Goal: Task Accomplishment & Management: Use online tool/utility

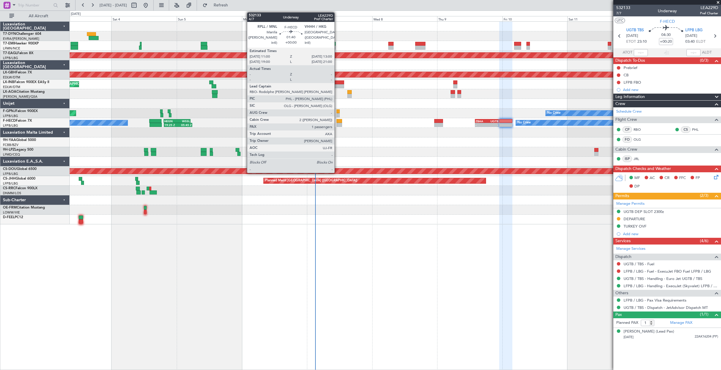
click at [337, 125] on div at bounding box center [339, 125] width 6 height 4
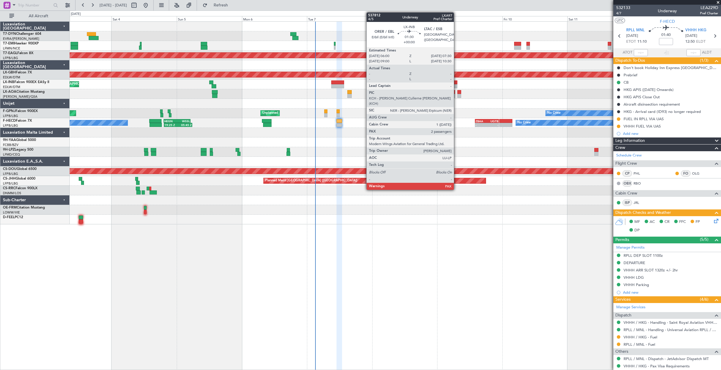
click at [456, 83] on div at bounding box center [455, 82] width 4 height 4
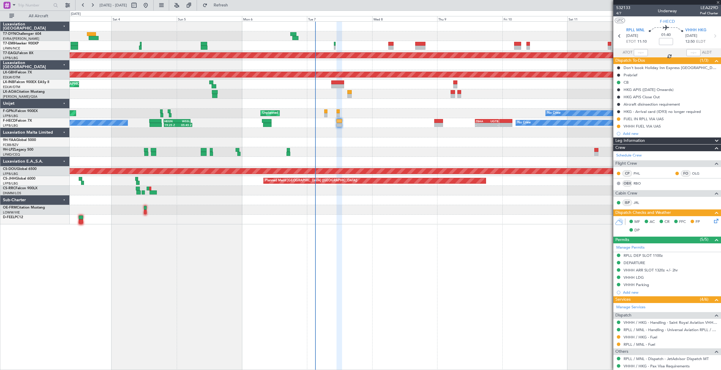
type input "4"
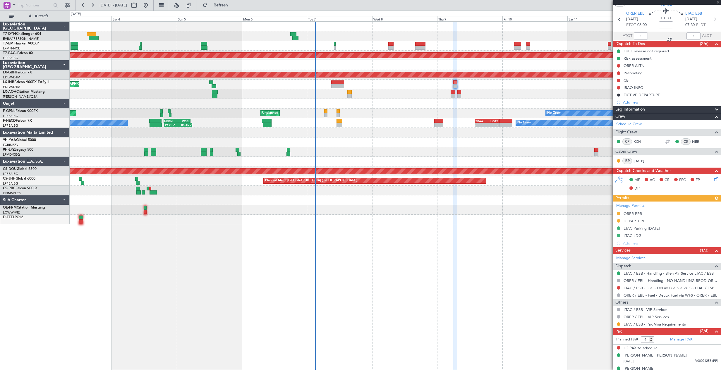
scroll to position [25, 0]
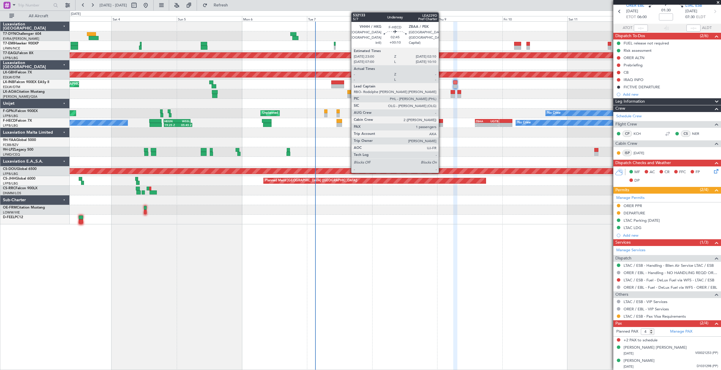
click at [441, 124] on div at bounding box center [438, 125] width 9 height 4
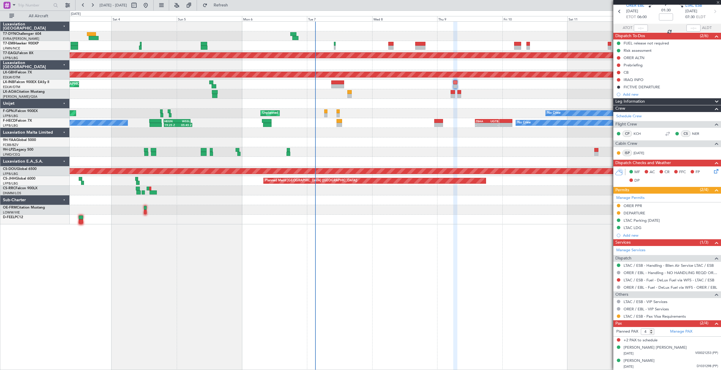
type input "+00:10"
type input "1"
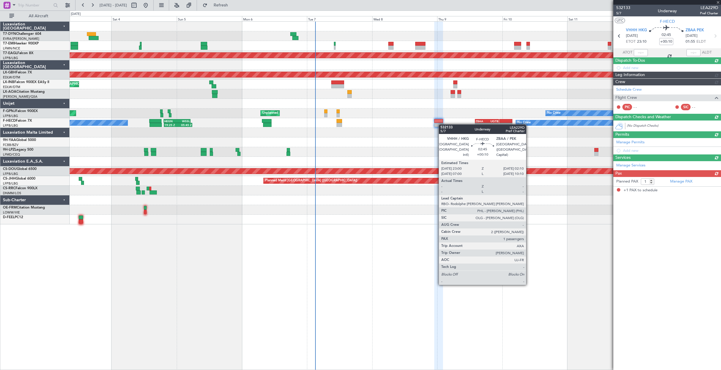
scroll to position [0, 0]
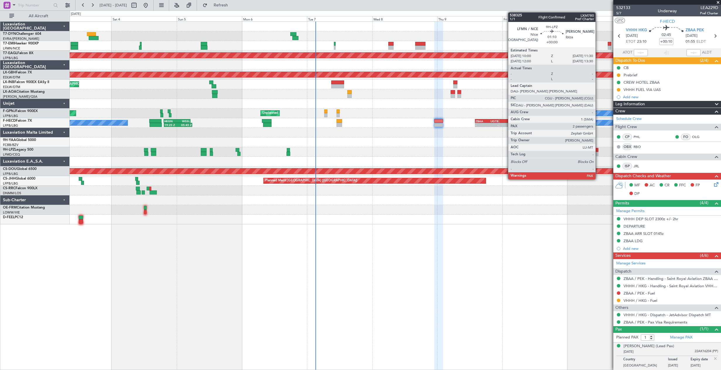
click at [598, 151] on div at bounding box center [596, 150] width 4 height 4
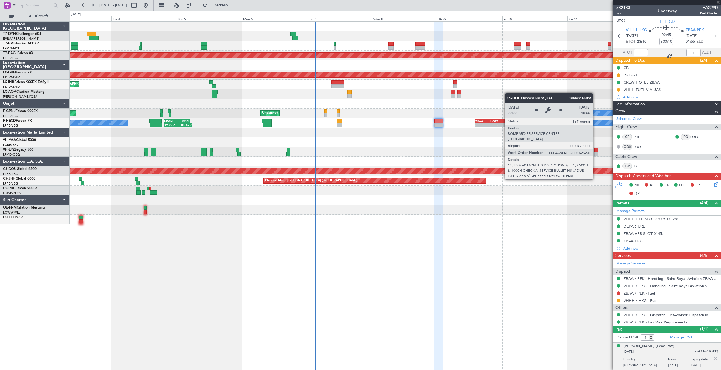
type input "2"
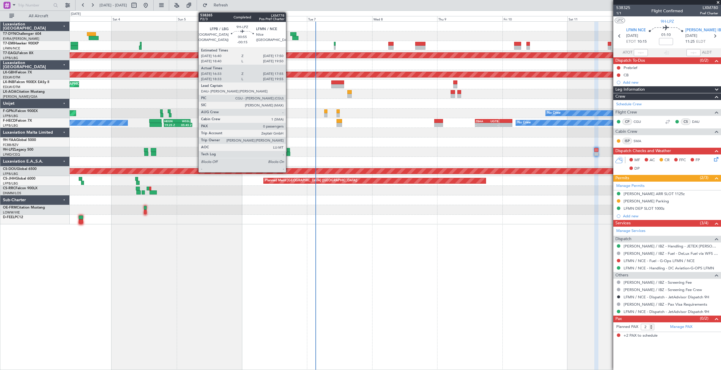
click at [288, 151] on div at bounding box center [288, 150] width 3 height 4
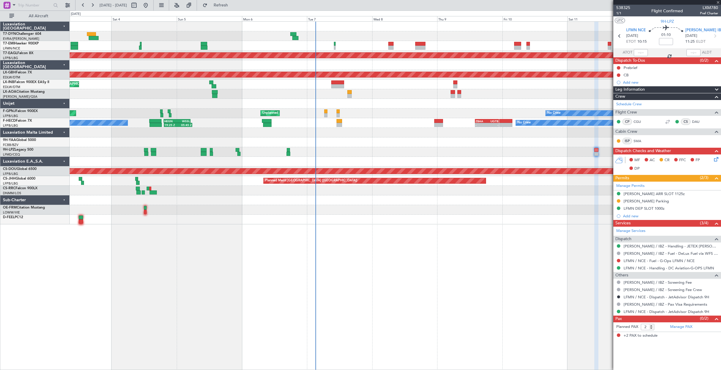
type input "-00:15"
type input "16:43"
type input "17:50"
type input "0"
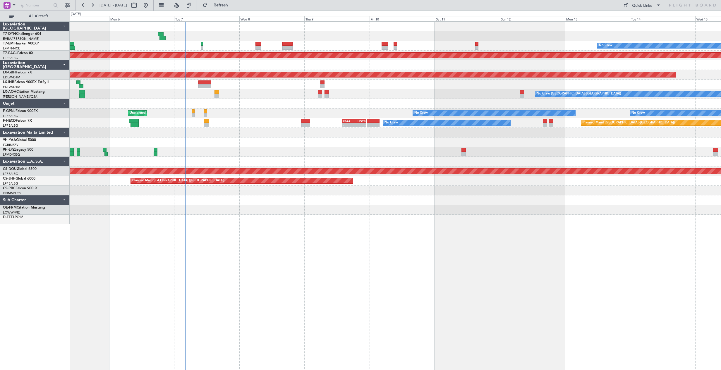
click at [292, 140] on div "No Crew Planned Maint Dubai (Al Maktoum Intl) Planned Maint Nurnberg Planned Ma…" at bounding box center [395, 123] width 651 height 203
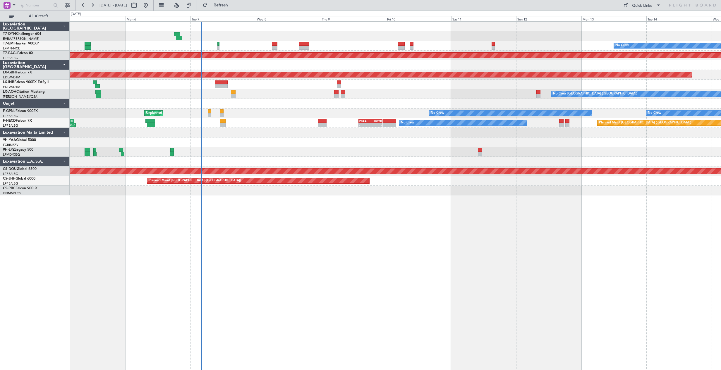
click at [256, 39] on div at bounding box center [395, 36] width 651 height 10
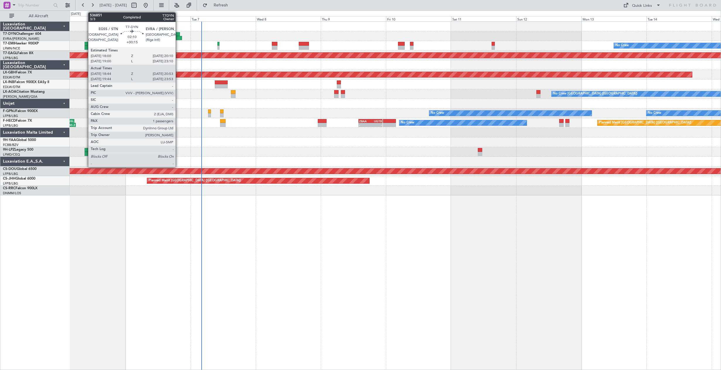
click at [178, 37] on div at bounding box center [179, 38] width 6 height 4
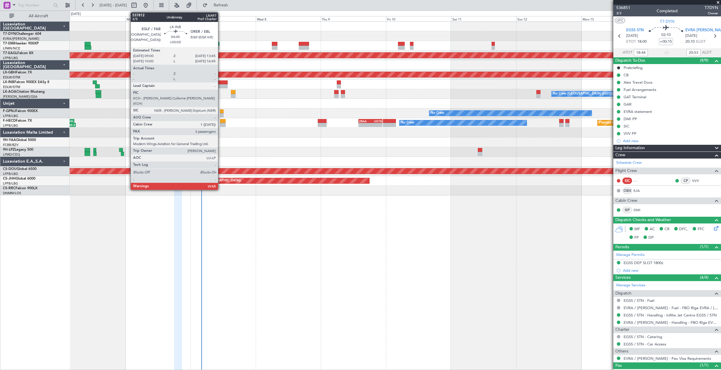
click at [221, 85] on div at bounding box center [221, 86] width 13 height 4
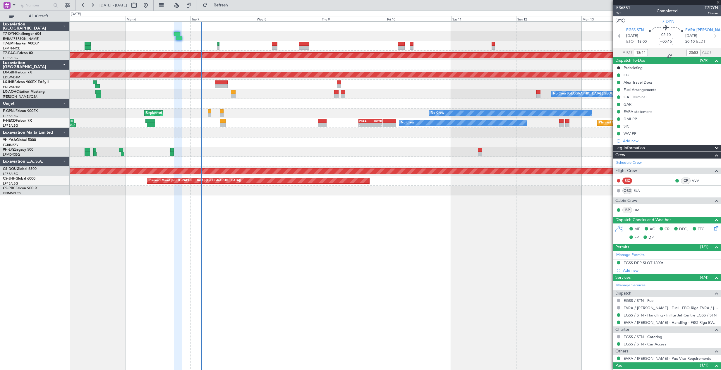
type input "+00:05"
type input "3"
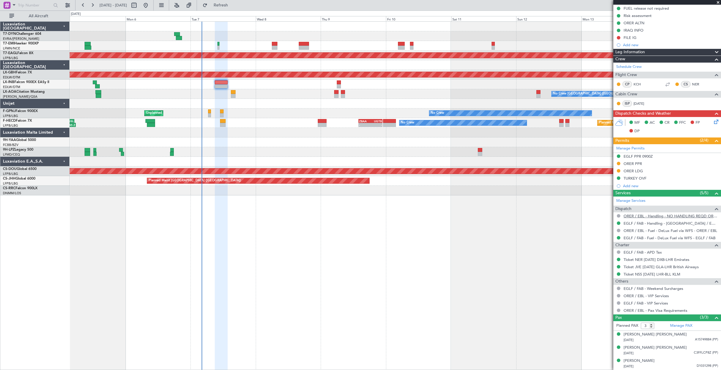
scroll to position [37, 0]
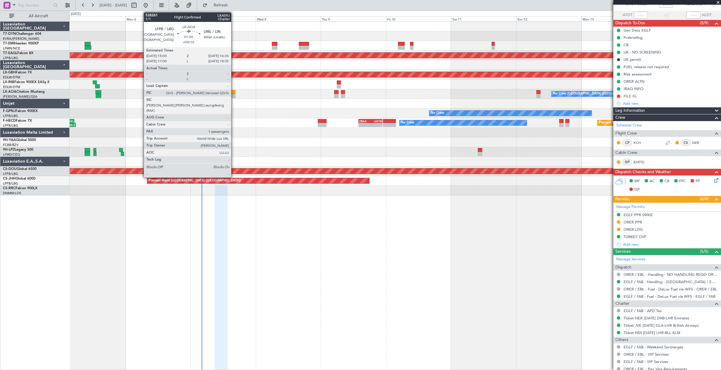
click at [234, 94] on div at bounding box center [233, 96] width 4 height 4
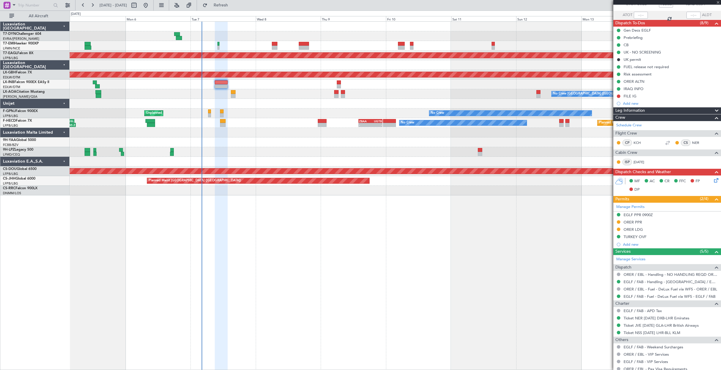
type input "+00:10"
type input "1"
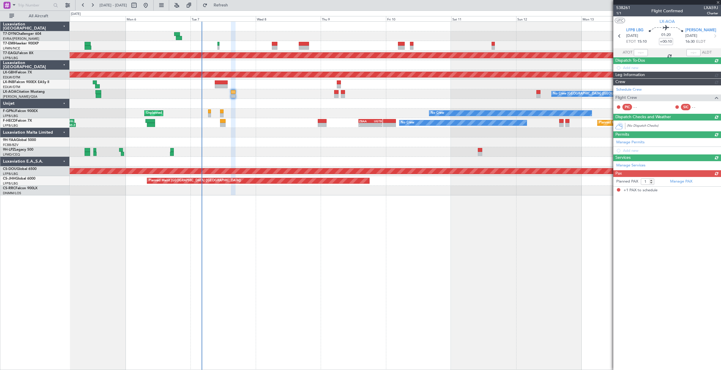
scroll to position [0, 0]
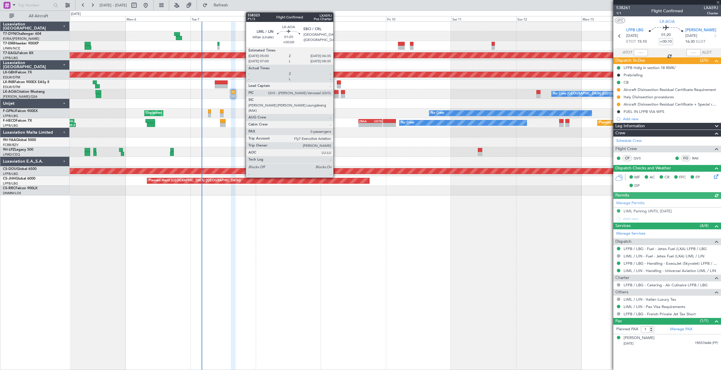
click at [336, 95] on div at bounding box center [336, 96] width 4 height 4
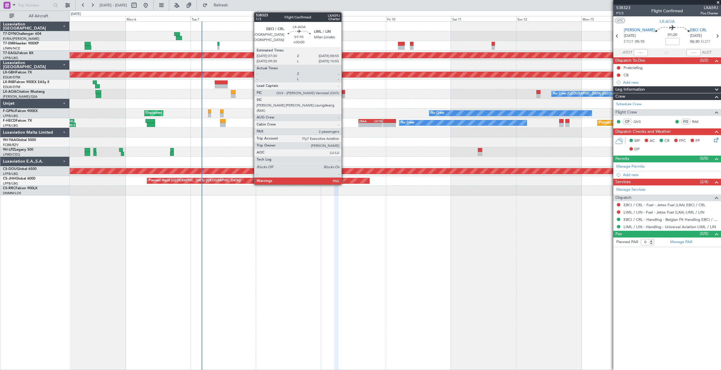
click at [344, 92] on div at bounding box center [343, 92] width 4 height 4
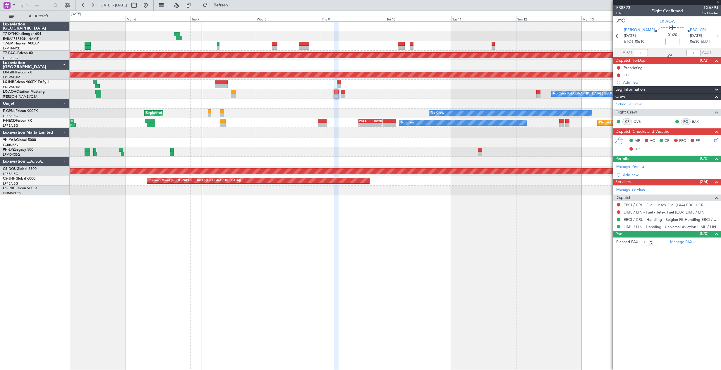
type input "2"
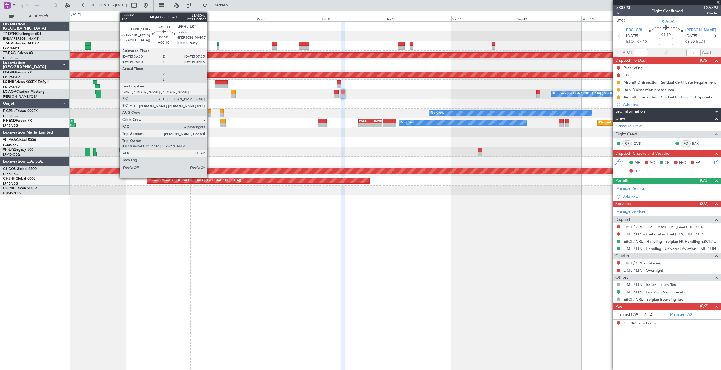
click at [210, 111] on div at bounding box center [209, 111] width 3 height 4
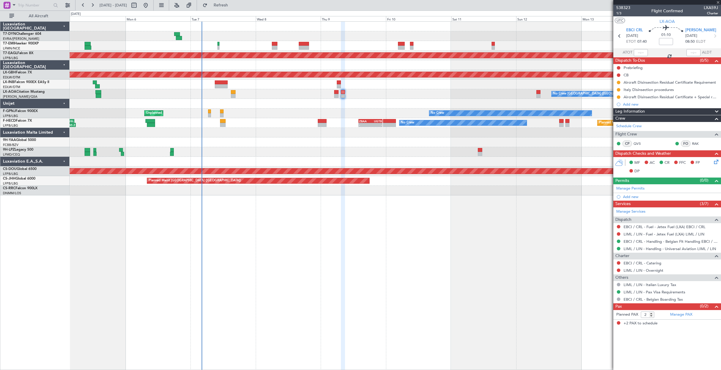
type input "+00:10"
type input "4"
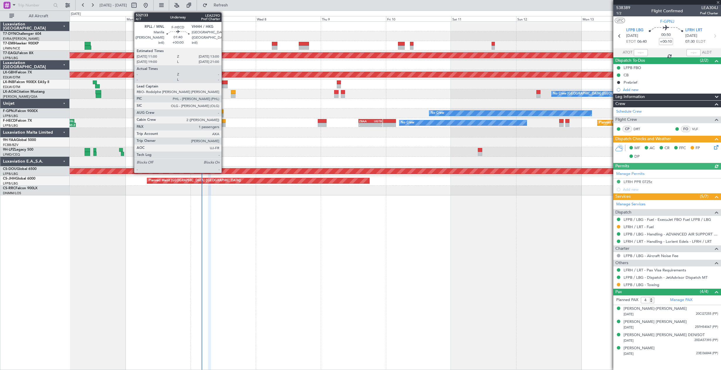
click at [224, 121] on div at bounding box center [223, 121] width 6 height 4
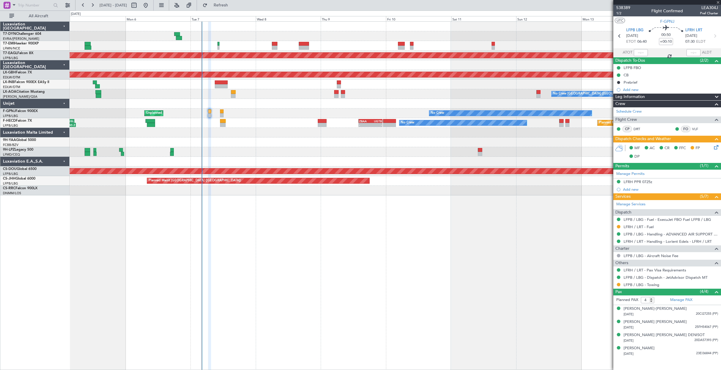
type input "1"
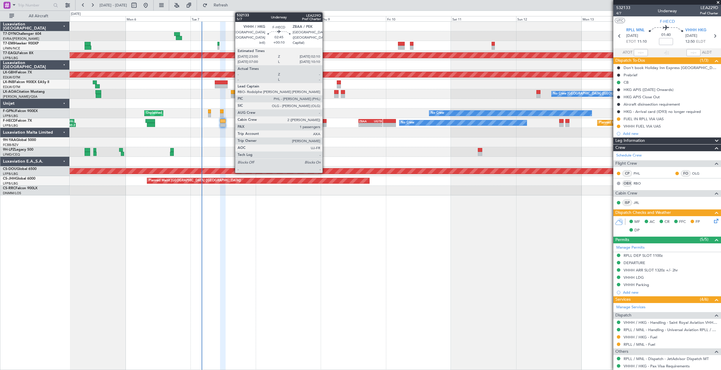
click at [325, 123] on div at bounding box center [322, 121] width 9 height 4
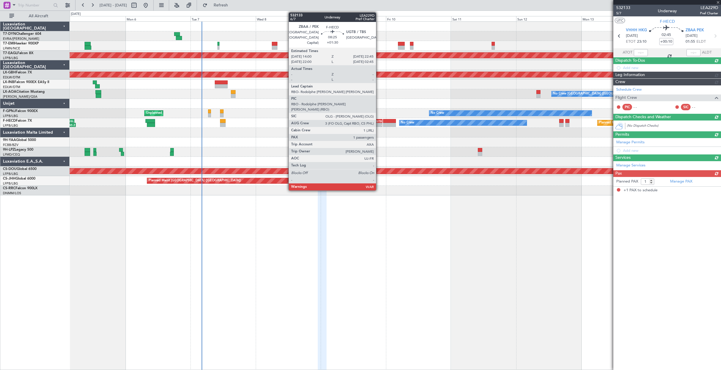
click at [378, 122] on div "UGTB" at bounding box center [375, 121] width 11 height 4
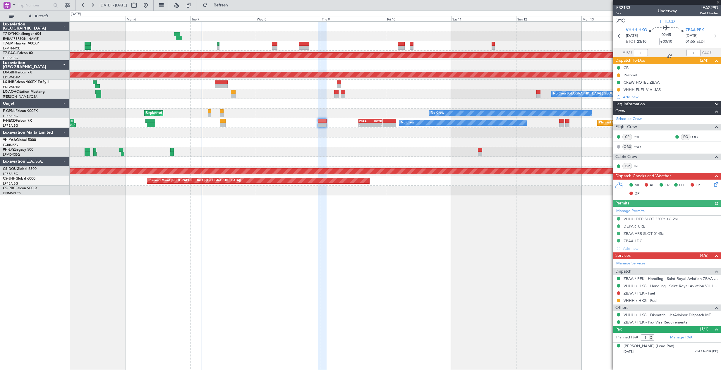
type input "+01:30"
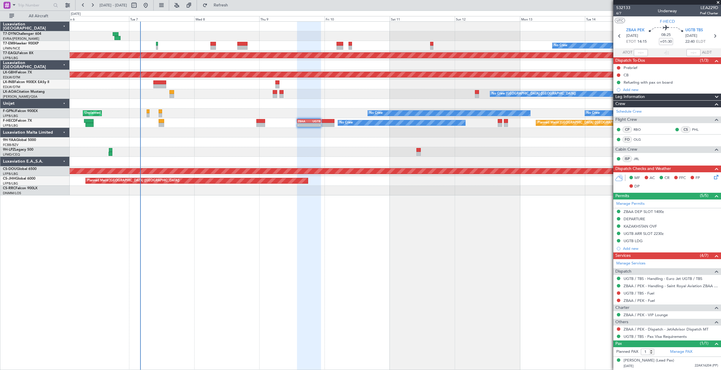
click at [433, 180] on div "Planned Maint [GEOGRAPHIC_DATA] ([GEOGRAPHIC_DATA])" at bounding box center [395, 181] width 651 height 10
